Goal: Task Accomplishment & Management: Manage account settings

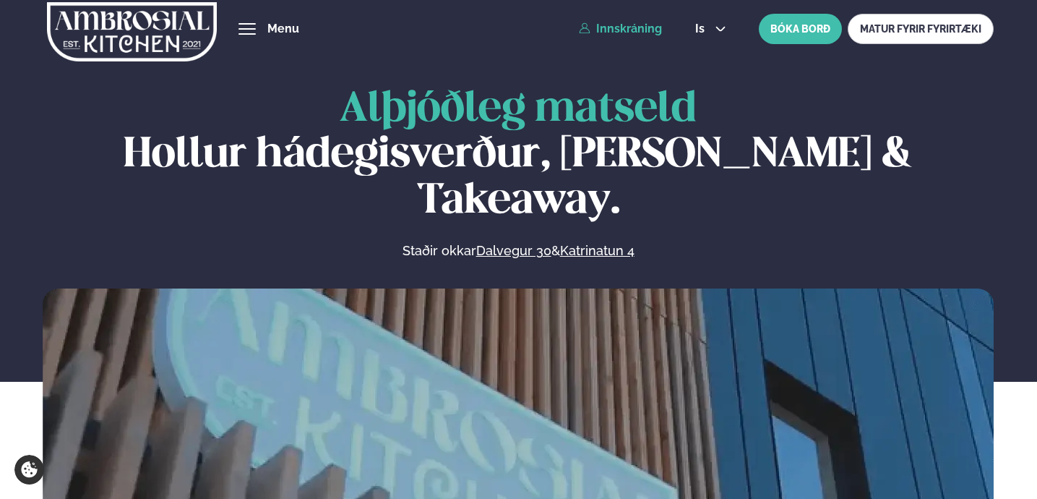
click at [622, 30] on link "Innskráning" at bounding box center [620, 28] width 83 height 13
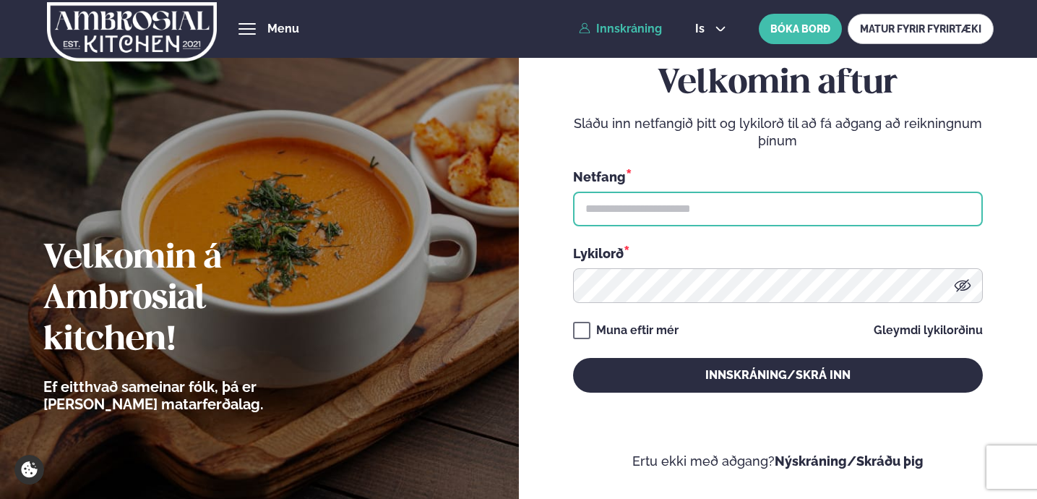
click at [647, 208] on input "text" at bounding box center [778, 209] width 410 height 35
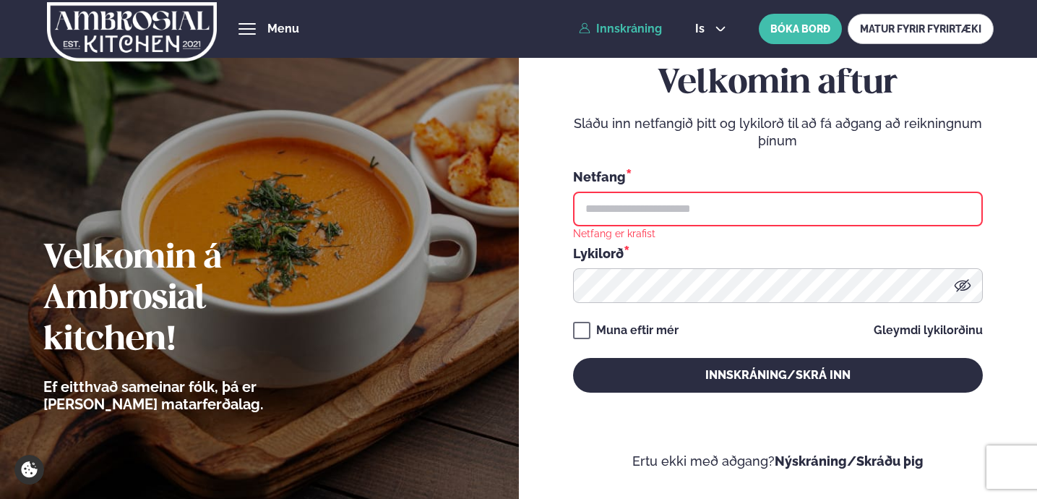
type input "**********"
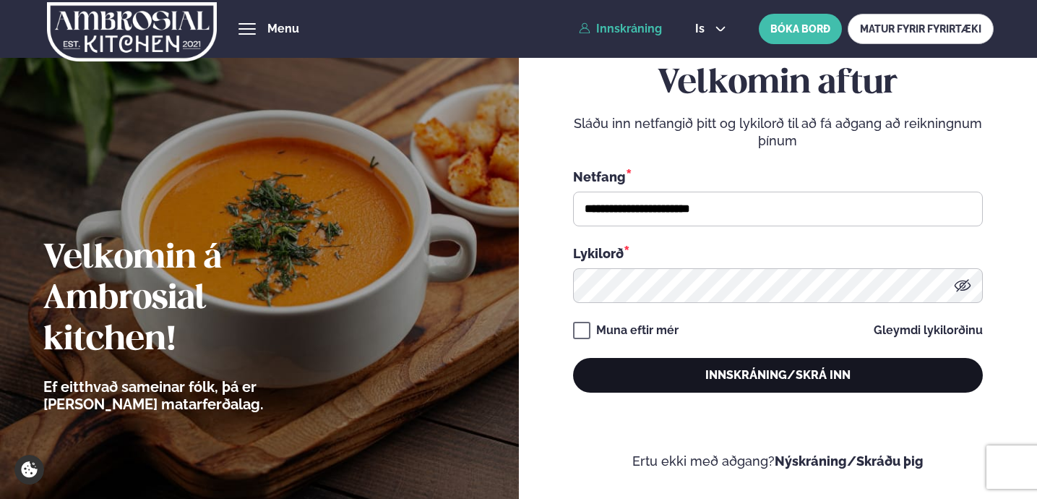
click at [734, 378] on button "Innskráning/Skrá inn" at bounding box center [778, 375] width 410 height 35
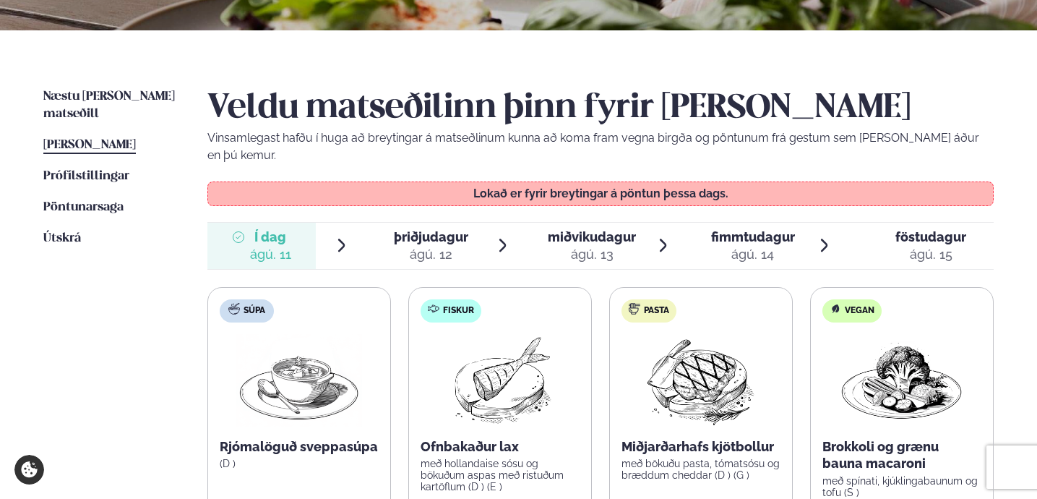
scroll to position [292, 0]
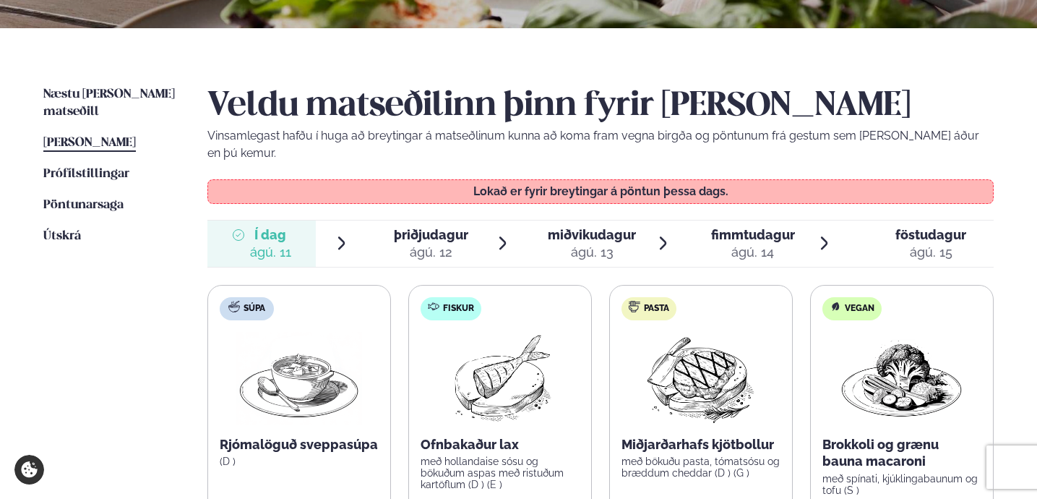
click at [376, 220] on span "þriðjudagur þri. [DATE]" at bounding box center [422, 243] width 109 height 46
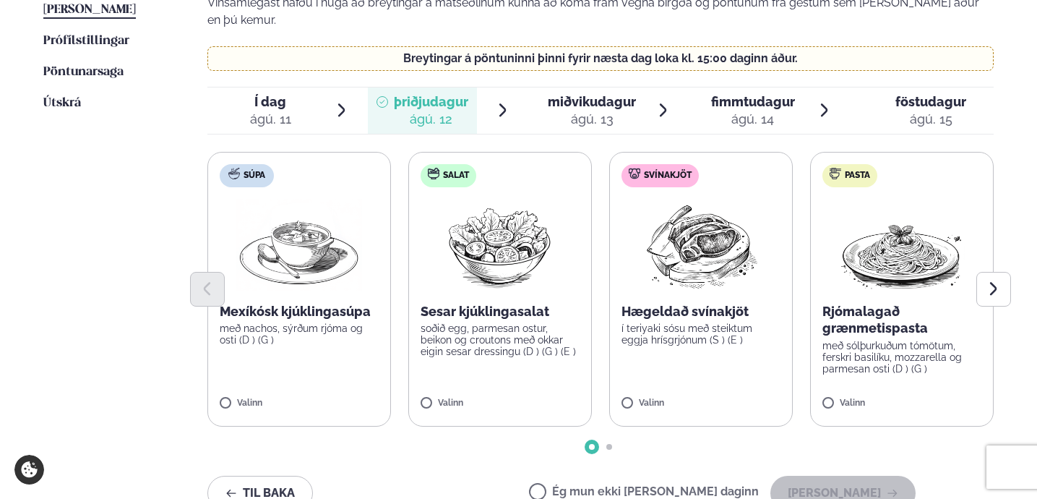
scroll to position [427, 0]
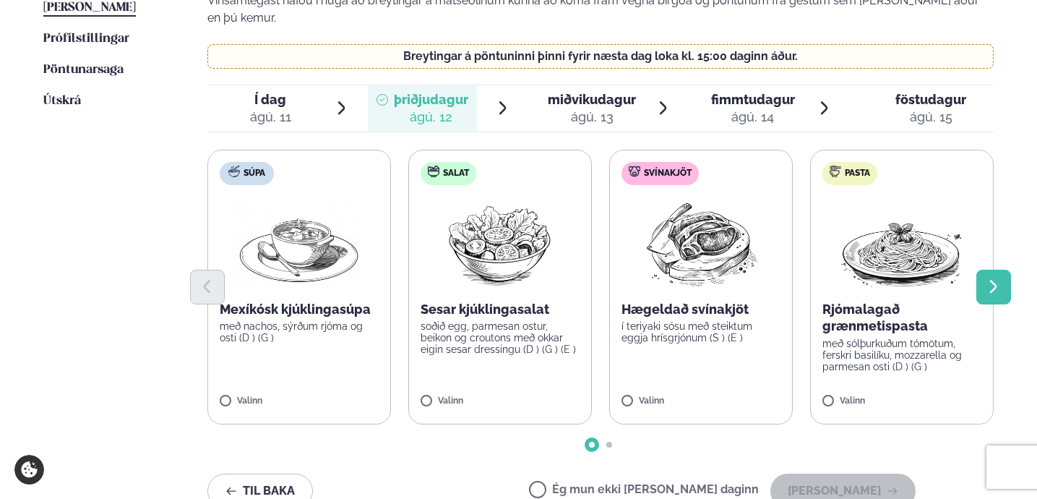
click at [999, 279] on button "Next slide" at bounding box center [993, 287] width 35 height 35
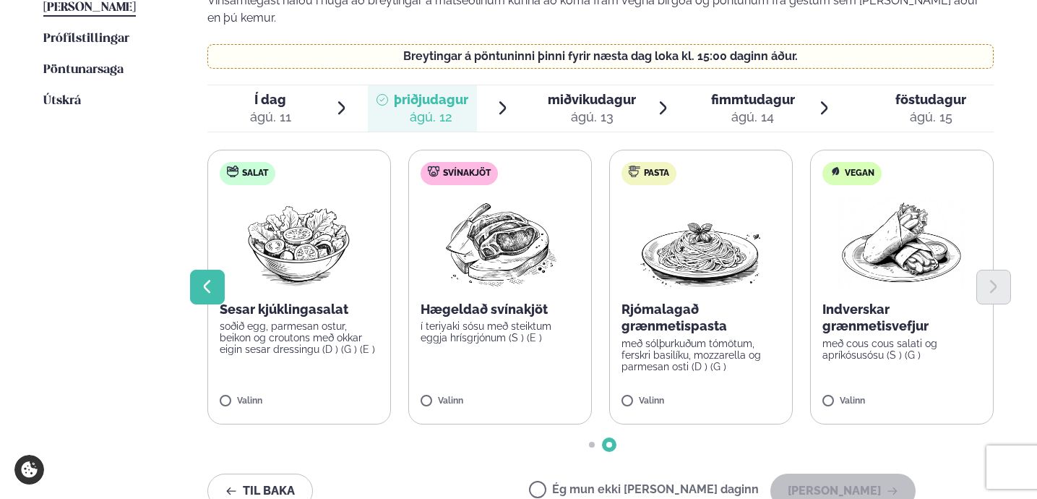
click at [205, 270] on button "Previous slide" at bounding box center [207, 287] width 35 height 35
